Goal: Find specific page/section: Find specific page/section

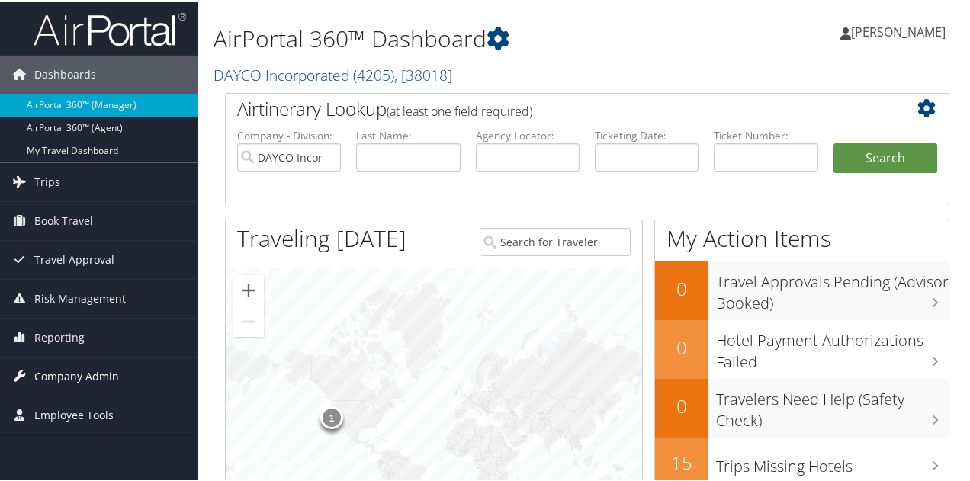
click at [72, 369] on span "Company Admin" at bounding box center [76, 375] width 85 height 38
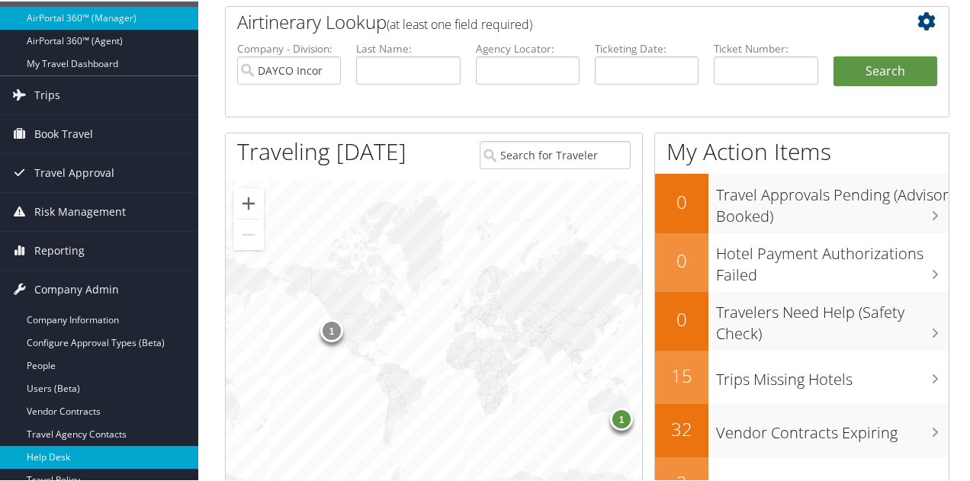
scroll to position [229, 0]
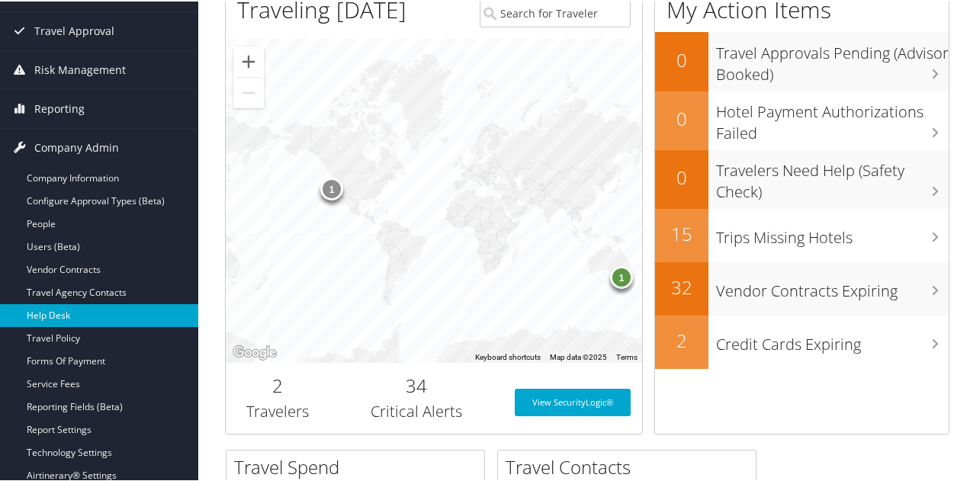
click at [79, 312] on link "Help Desk" at bounding box center [99, 314] width 198 height 23
